Goal: Information Seeking & Learning: Check status

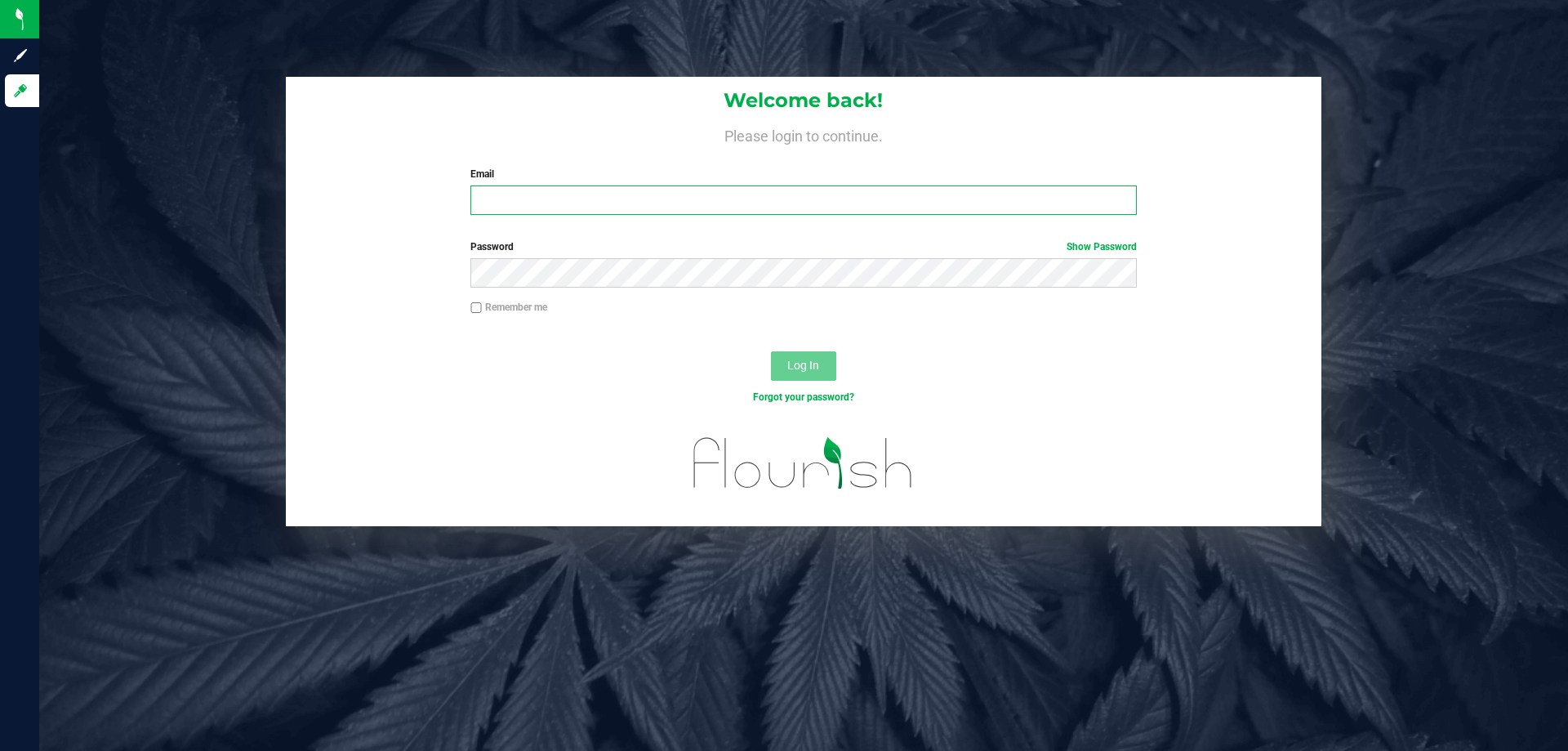
click at [1003, 206] on input "Email" at bounding box center [803, 200] width 665 height 30
click at [739, 202] on input "Email" at bounding box center [803, 200] width 665 height 30
click at [796, 197] on input "Email" at bounding box center [803, 200] width 665 height 30
type input "[EMAIL_ADDRESS][DOMAIN_NAME]"
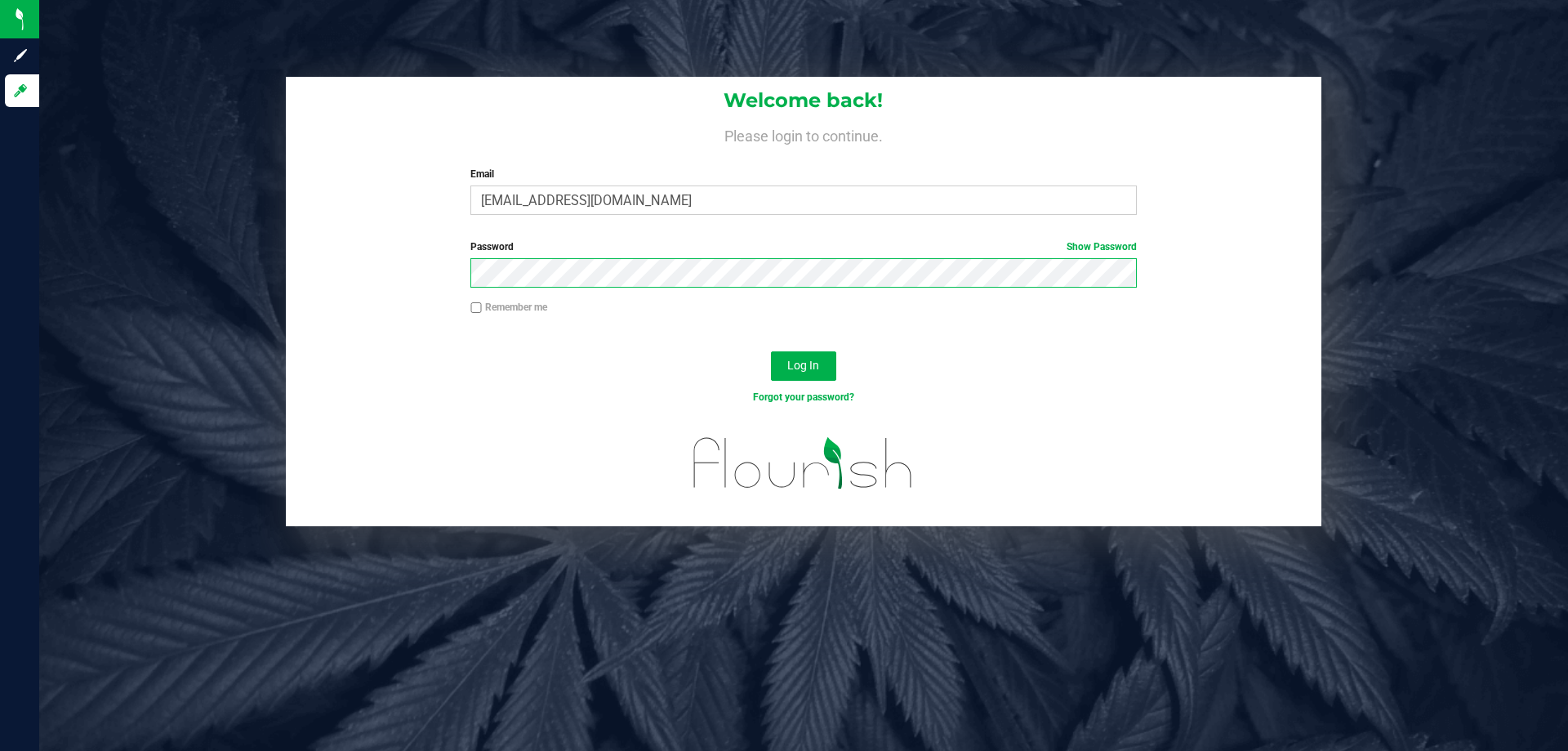
click at [771, 351] on button "Log In" at bounding box center [803, 366] width 65 height 30
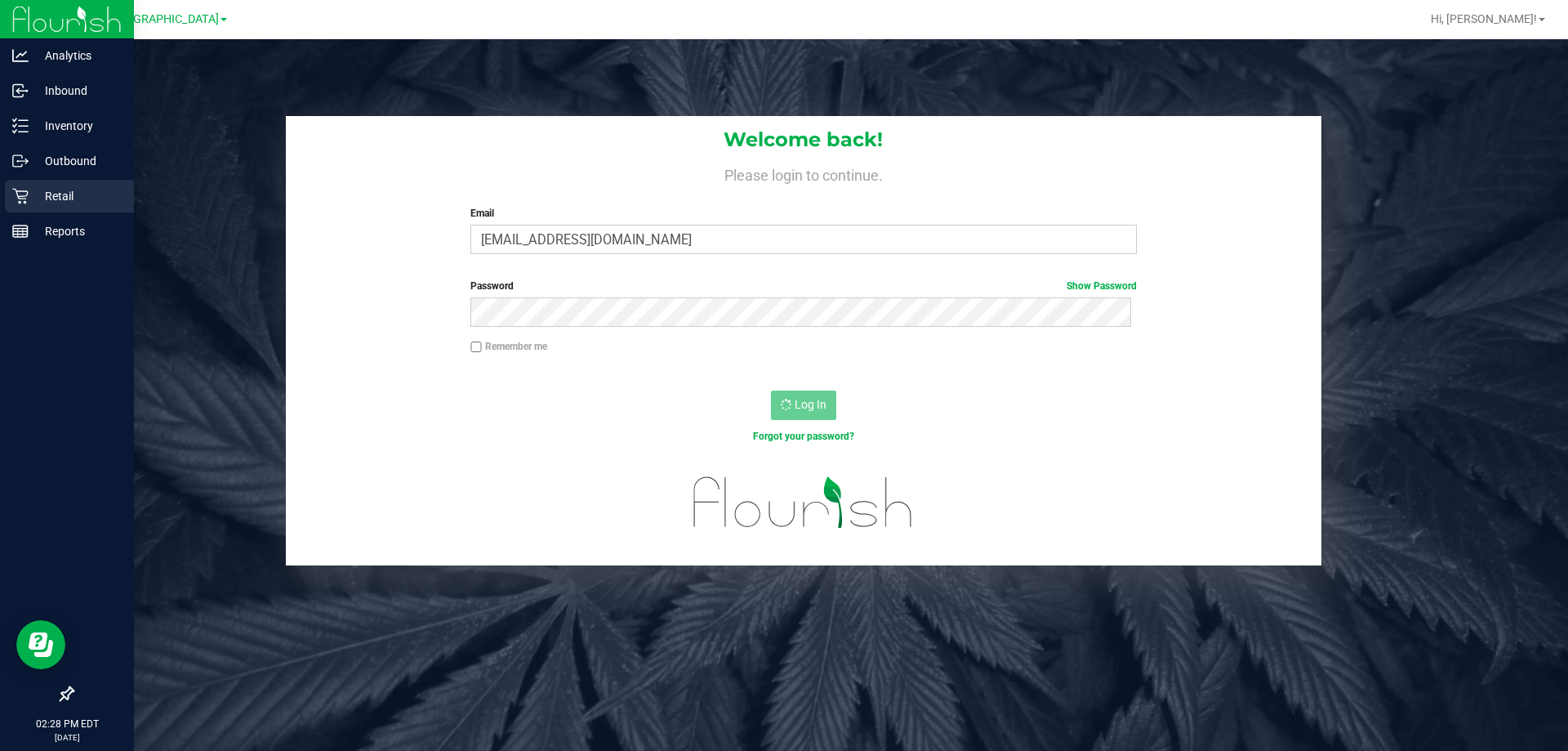
click at [48, 196] on p "Retail" at bounding box center [78, 196] width 98 height 19
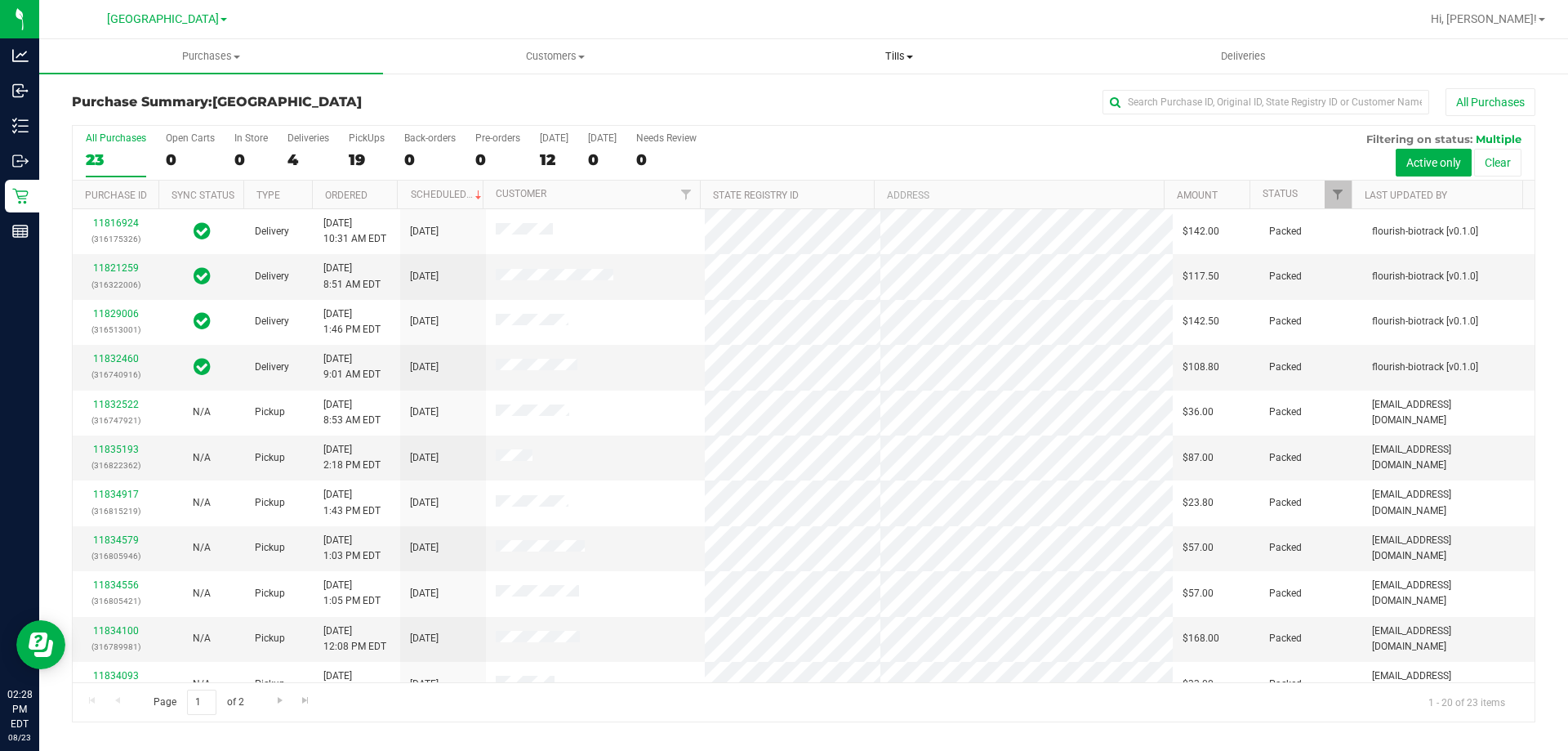
click at [904, 50] on span "Tills" at bounding box center [898, 56] width 342 height 15
click at [874, 91] on li "Manage tills" at bounding box center [899, 99] width 344 height 19
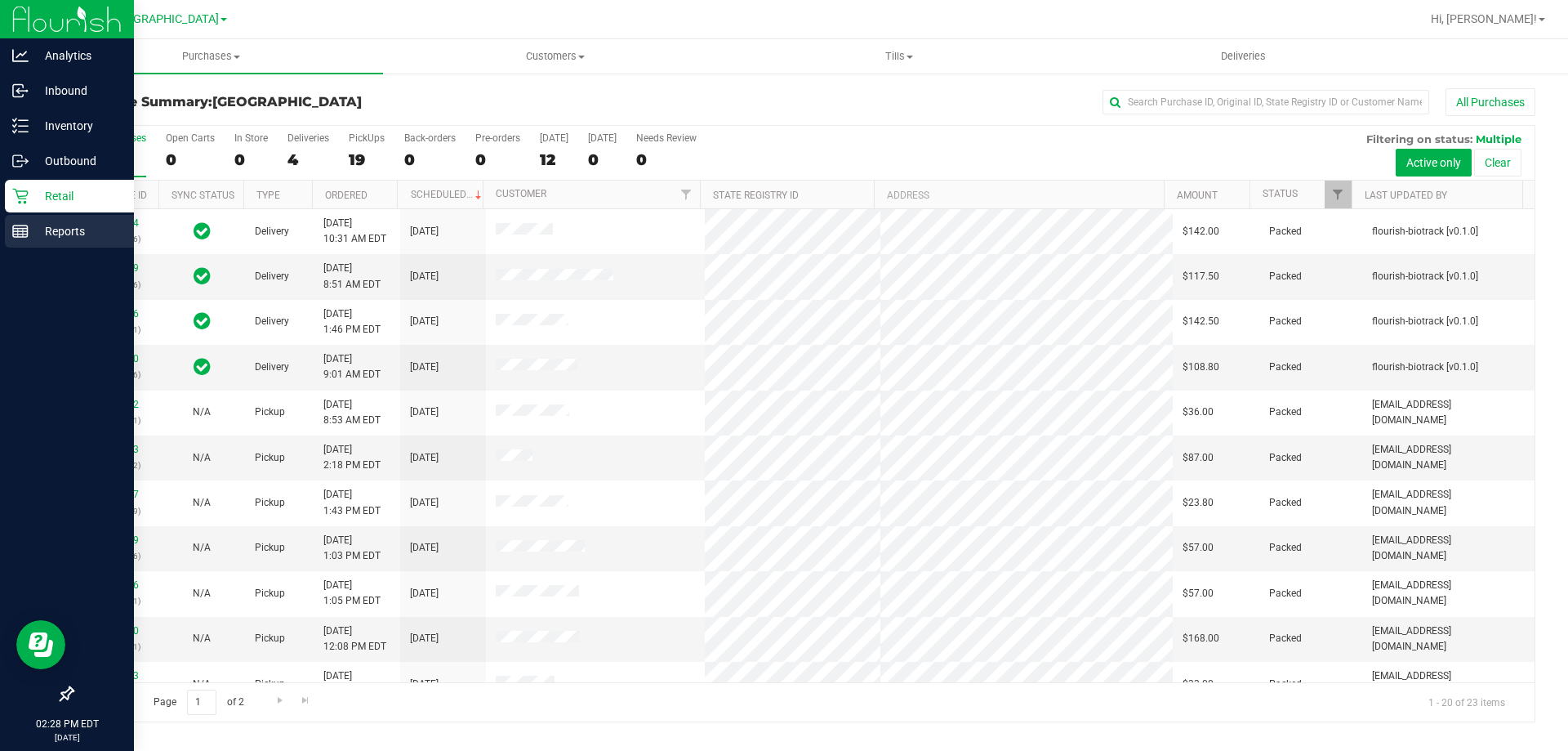
click at [45, 229] on p "Reports" at bounding box center [78, 231] width 98 height 19
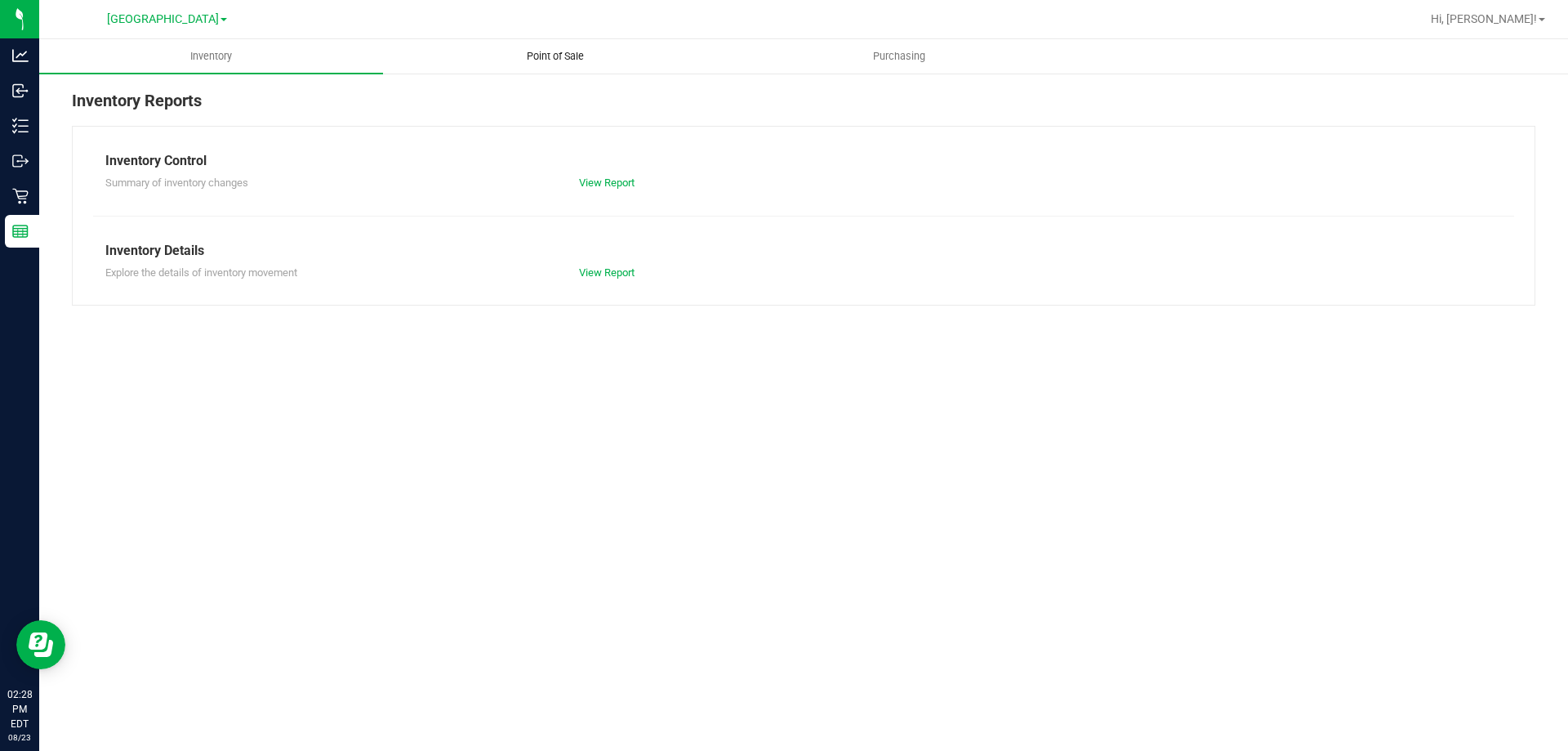
click at [556, 47] on uib-tab-heading "Point of Sale" at bounding box center [555, 56] width 342 height 32
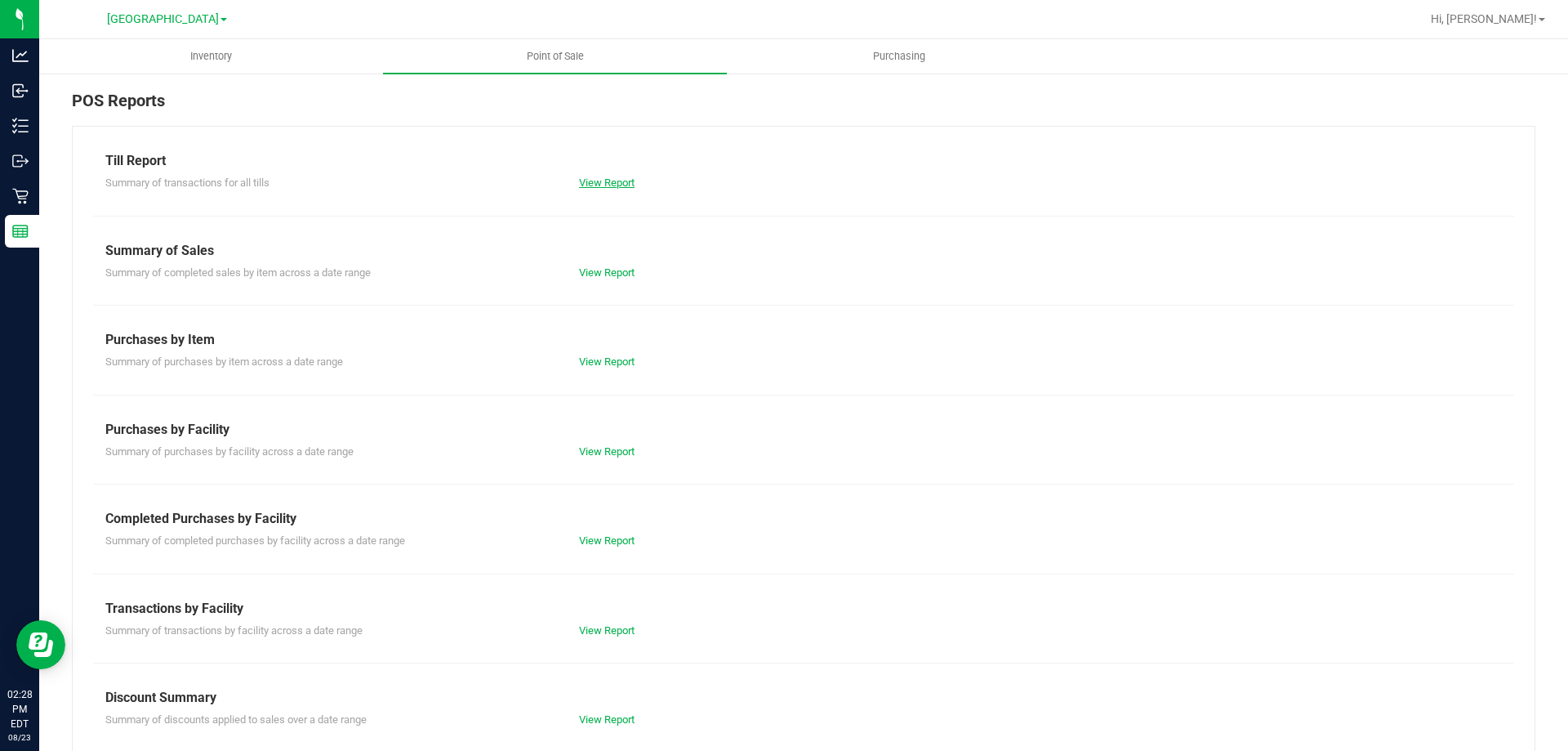
click at [613, 181] on link "View Report" at bounding box center [607, 183] width 56 height 12
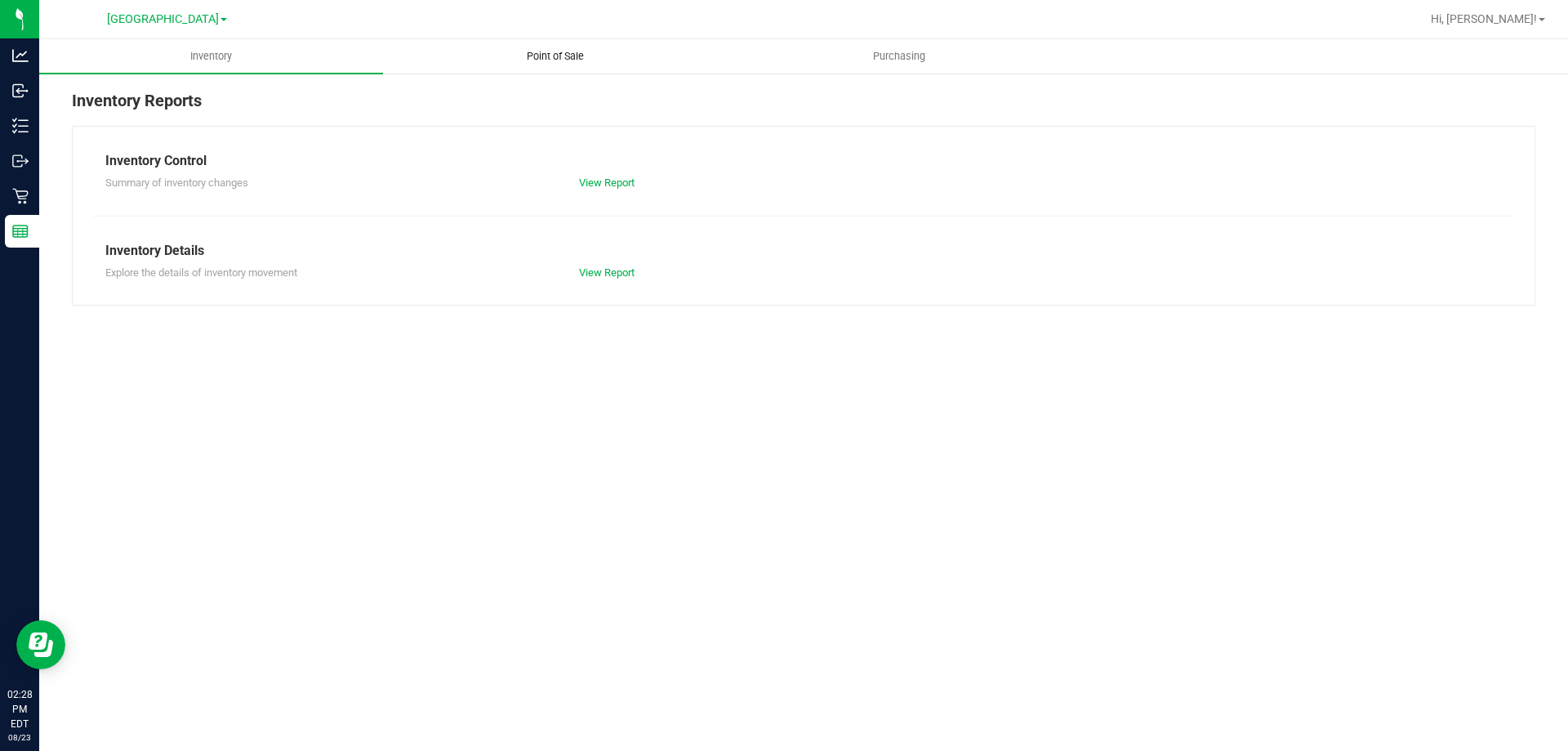
click at [565, 59] on span "Point of Sale" at bounding box center [555, 56] width 101 height 15
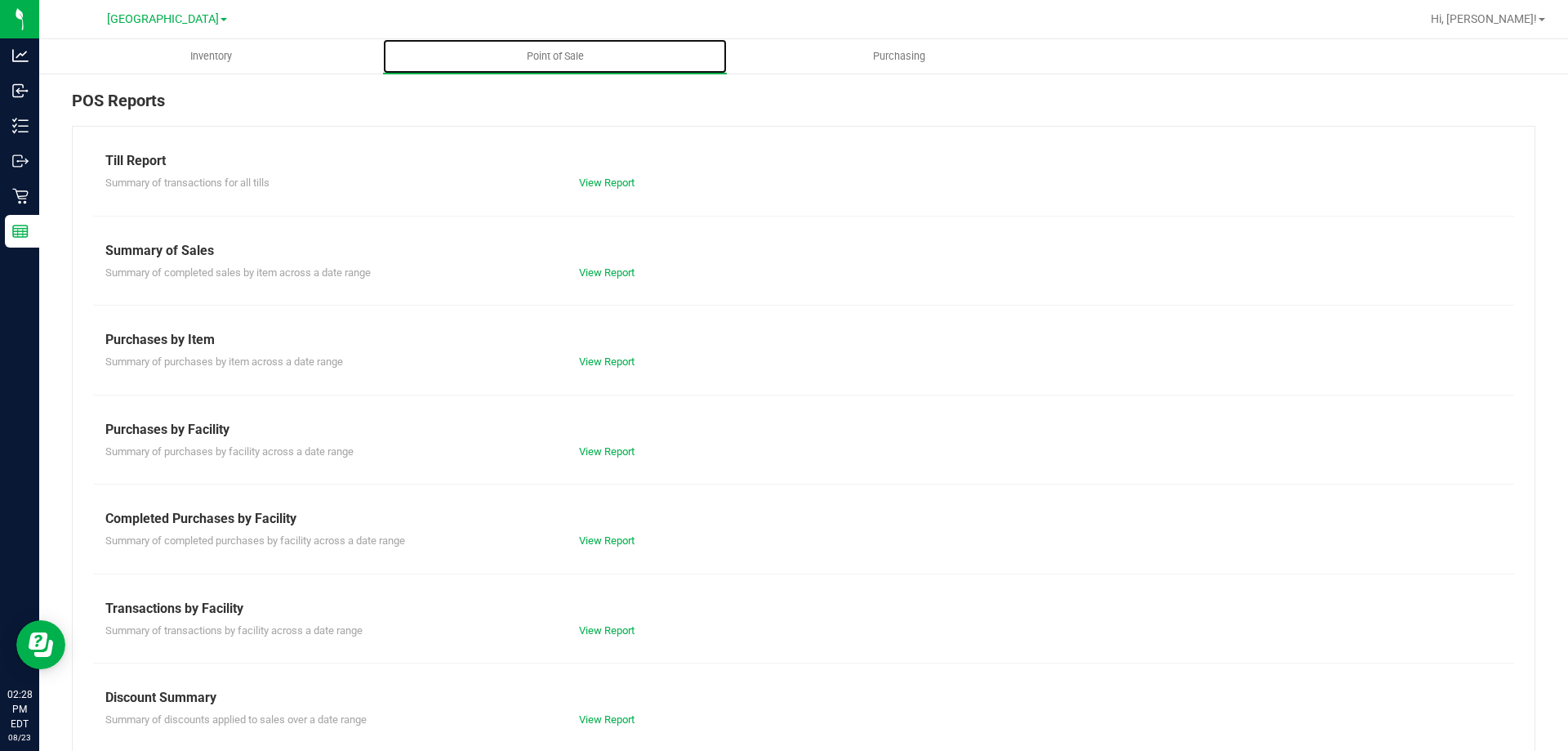
scroll to position [107, 0]
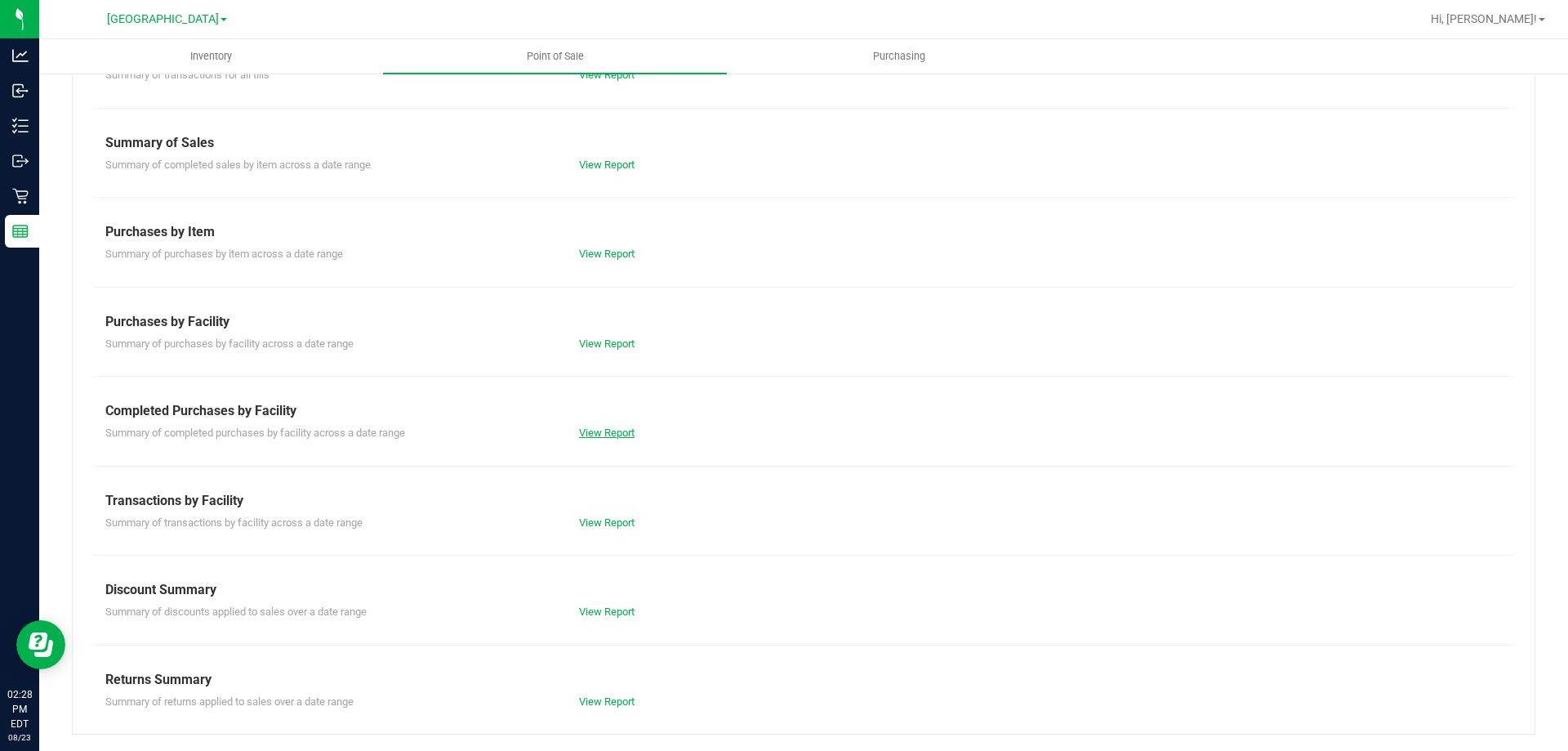
click at [613, 434] on link "View Report" at bounding box center [607, 432] width 56 height 12
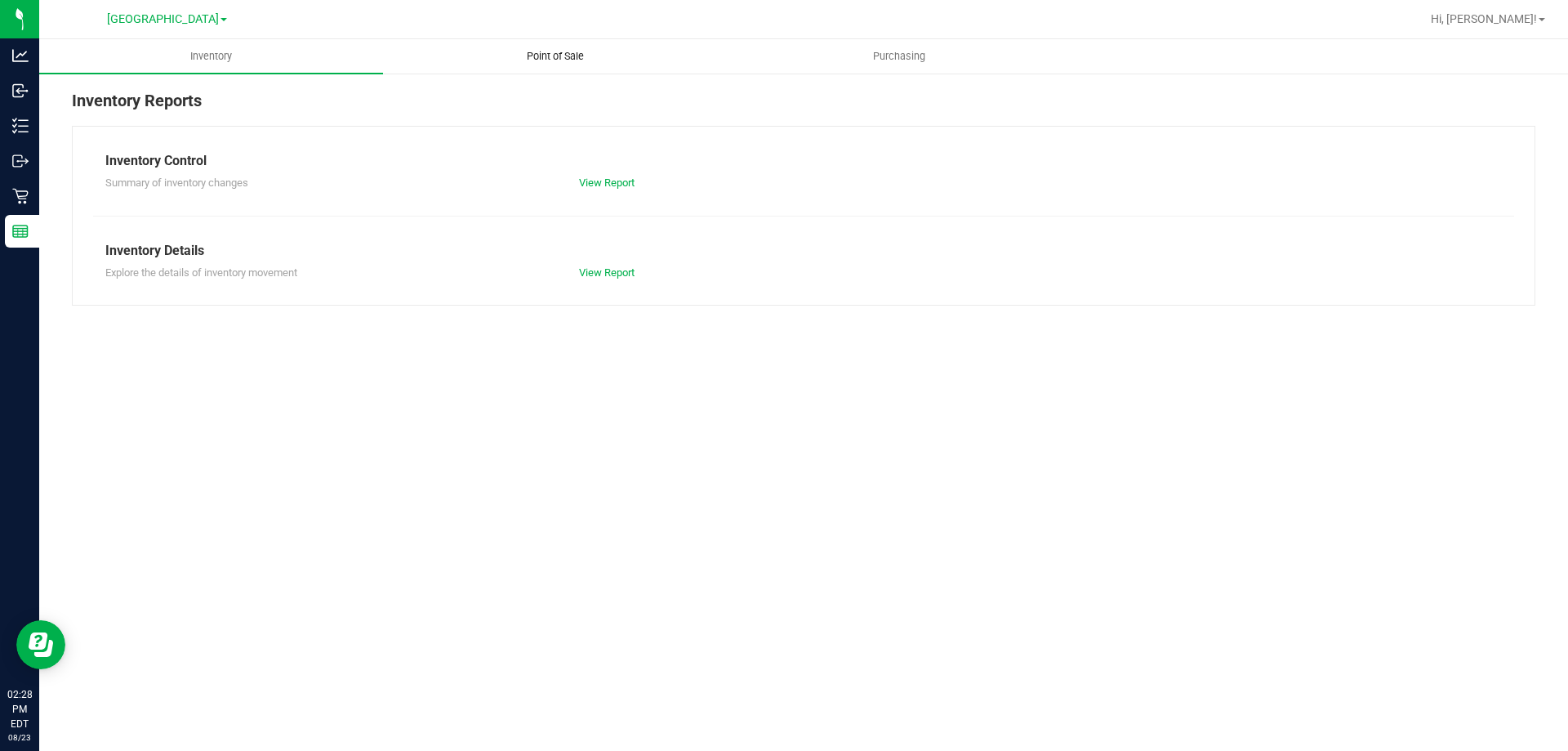
click at [574, 50] on span "Point of Sale" at bounding box center [555, 56] width 101 height 15
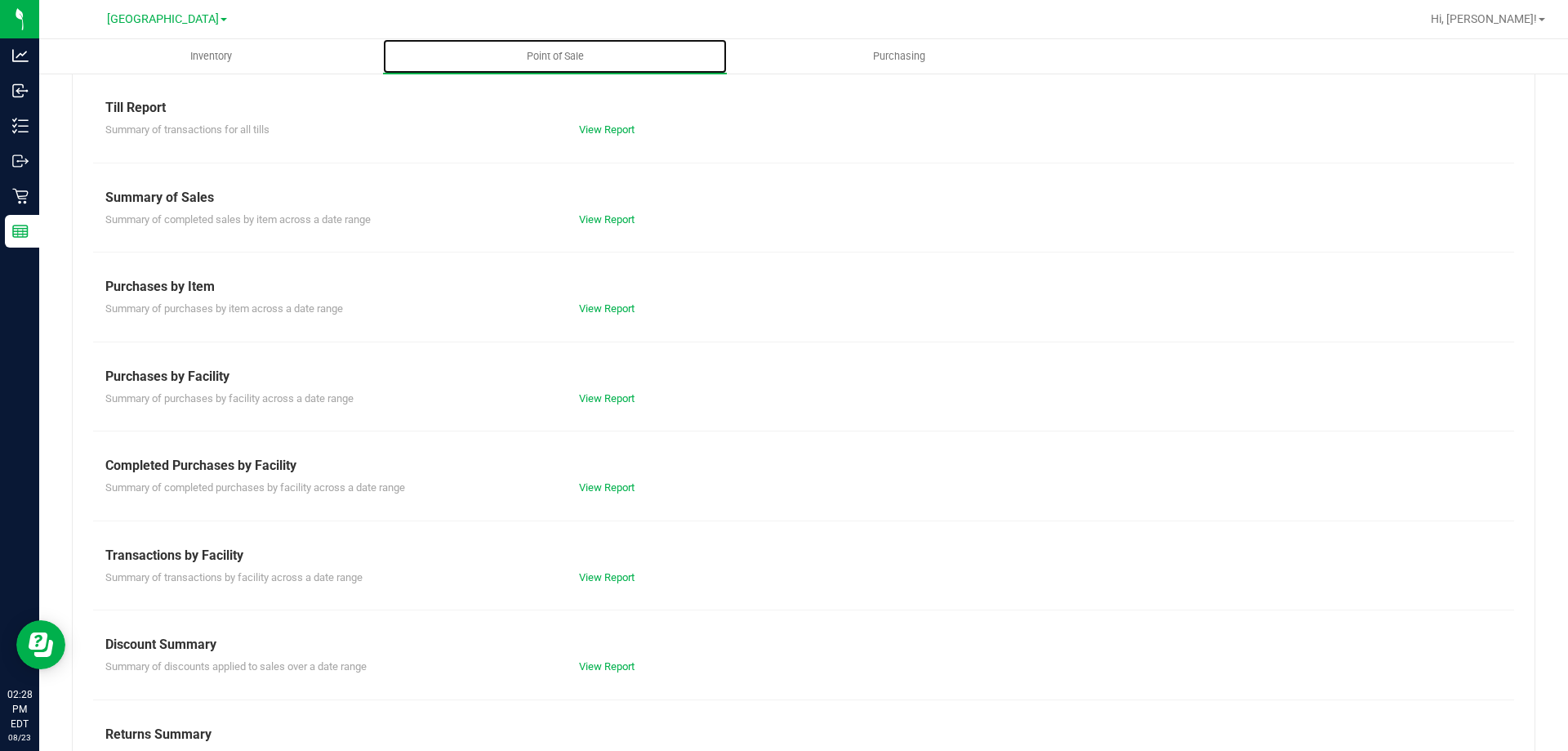
scroll to position [107, 0]
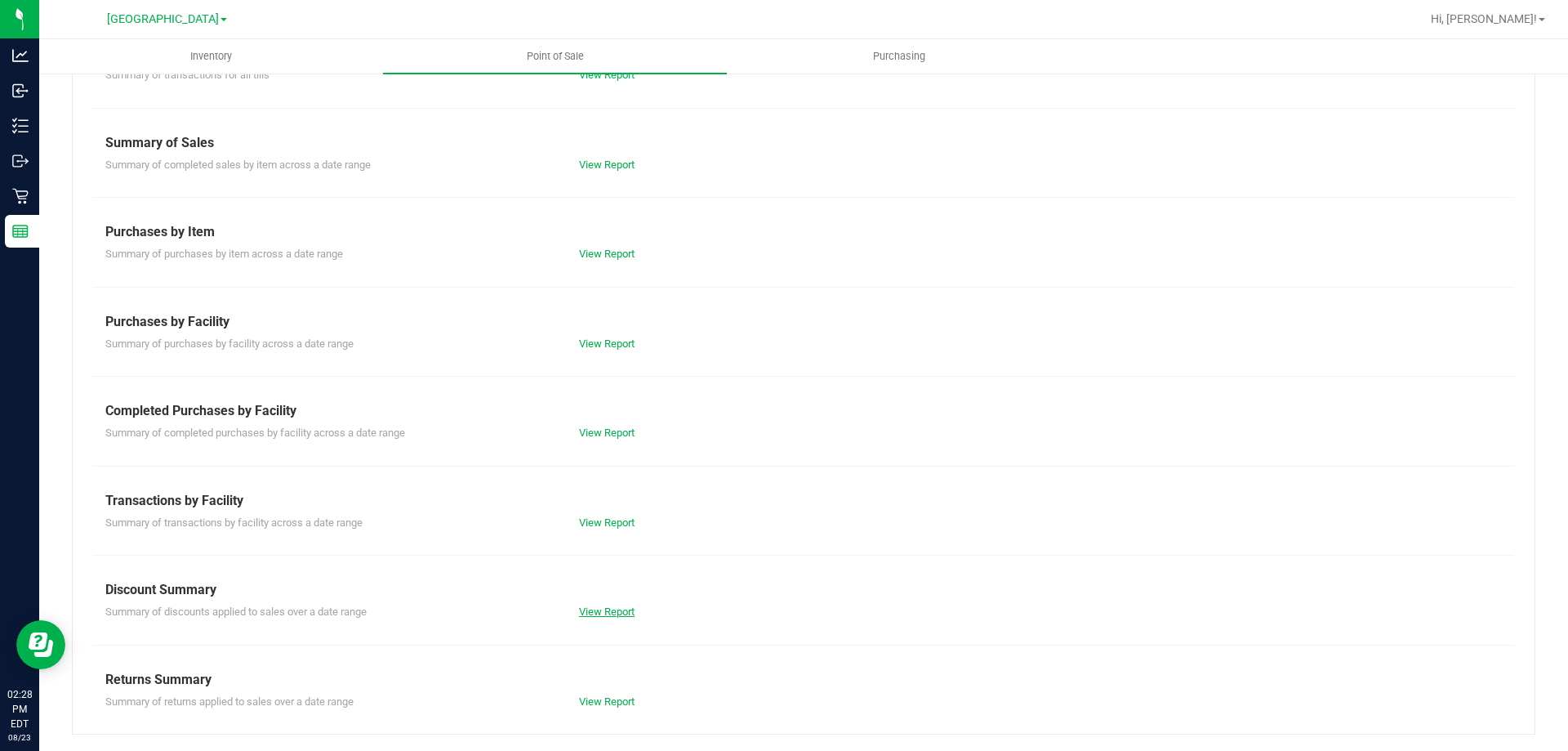
click at [591, 610] on link "View Report" at bounding box center [607, 611] width 56 height 12
